Goal: Task Accomplishment & Management: Complete application form

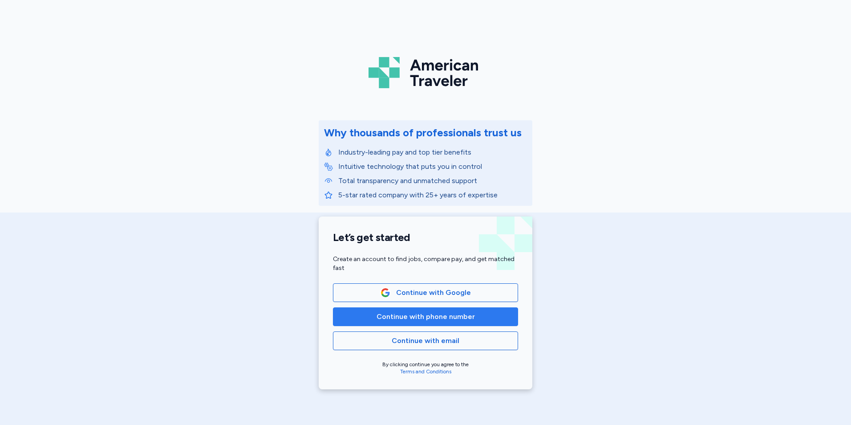
click at [427, 319] on span "Continue with phone number" at bounding box center [426, 316] width 98 height 11
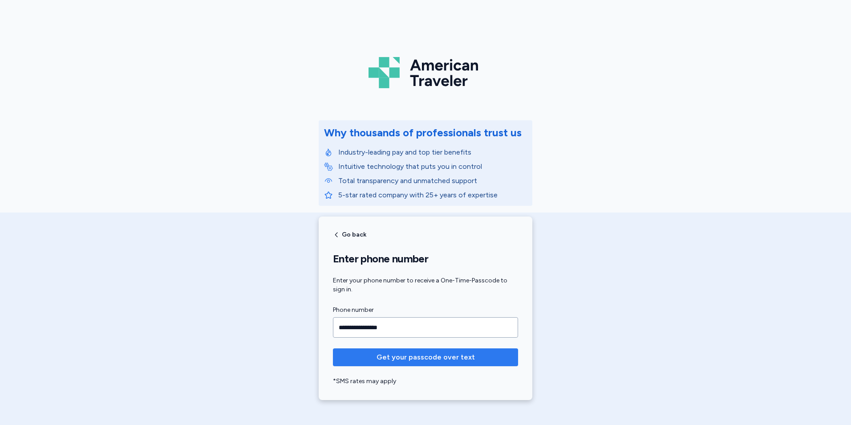
type input "**********"
click at [389, 366] on form "**********" at bounding box center [425, 345] width 185 height 81
click at [393, 350] on button "Get your passcode over text" at bounding box center [425, 357] width 185 height 18
